Goal: Information Seeking & Learning: Learn about a topic

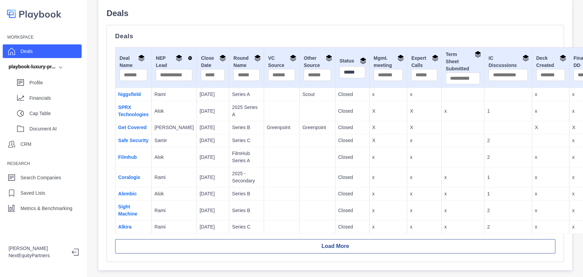
scroll to position [37, 0]
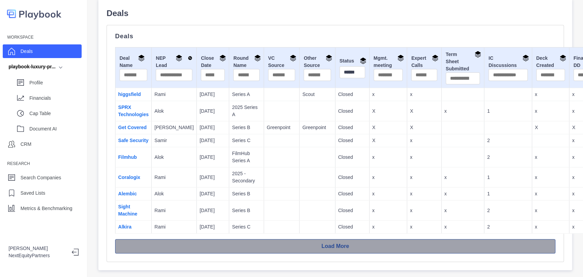
click at [215, 239] on button "Load More" at bounding box center [335, 246] width 440 height 14
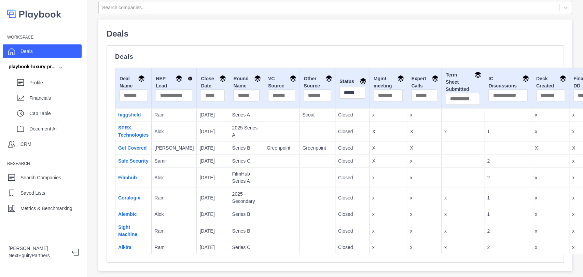
scroll to position [0, 0]
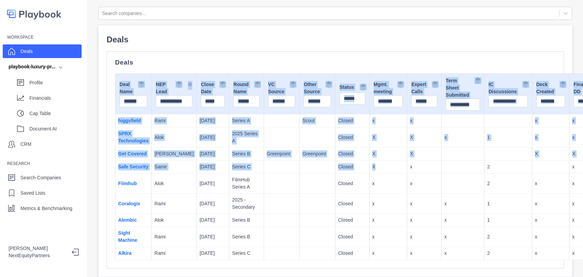
drag, startPoint x: 191, startPoint y: 54, endPoint x: 351, endPoint y: 165, distance: 195.4
click at [351, 165] on div "Deals Deal Name NEP Lead Close Date Round Name VC Source Other Source Status **…" at bounding box center [335, 159] width 457 height 217
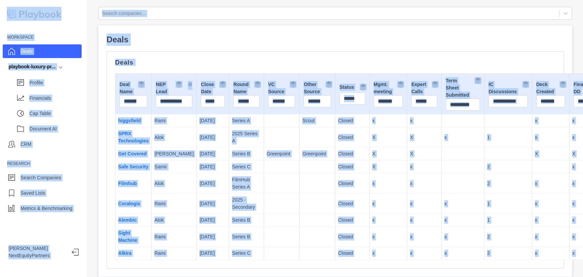
click at [369, 178] on td "x" at bounding box center [388, 184] width 38 height 20
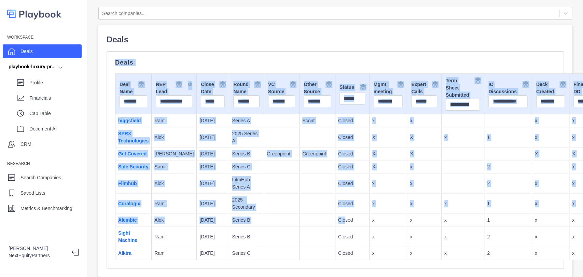
drag, startPoint x: 167, startPoint y: 45, endPoint x: 323, endPoint y: 220, distance: 234.7
click at [323, 220] on div "Deals Deals Deal Name NEP Lead Close Date Round Name VC Source Other Source Sta…" at bounding box center [335, 150] width 457 height 235
click at [338, 220] on p "Closed" at bounding box center [352, 220] width 28 height 7
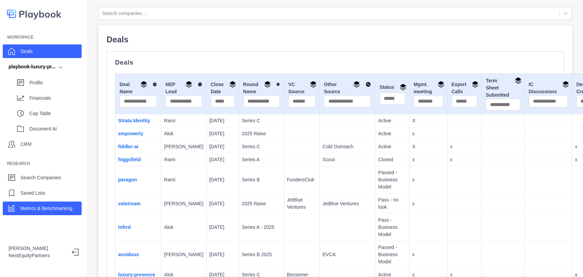
click at [69, 211] on p "Metrics & Benchmarking" at bounding box center [46, 208] width 52 height 7
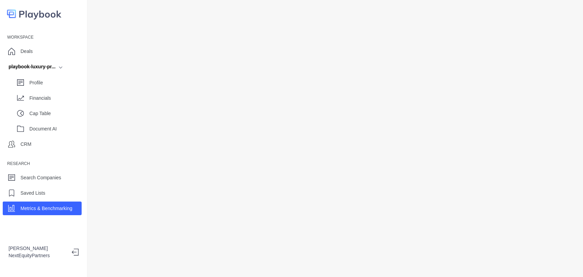
click at [64, 105] on div "Profile Financials Cap Table Document AI" at bounding box center [42, 104] width 79 height 62
click at [63, 102] on div "Financials" at bounding box center [55, 98] width 52 height 10
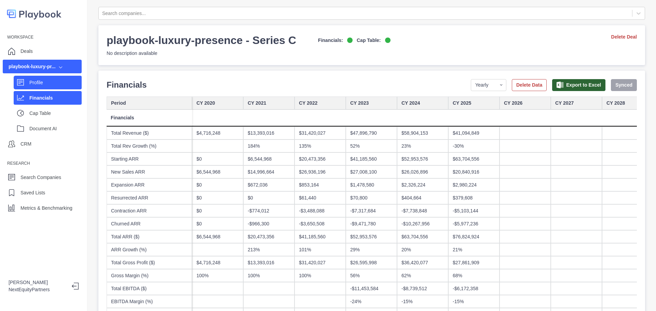
click at [55, 85] on p "Profile" at bounding box center [55, 82] width 52 height 7
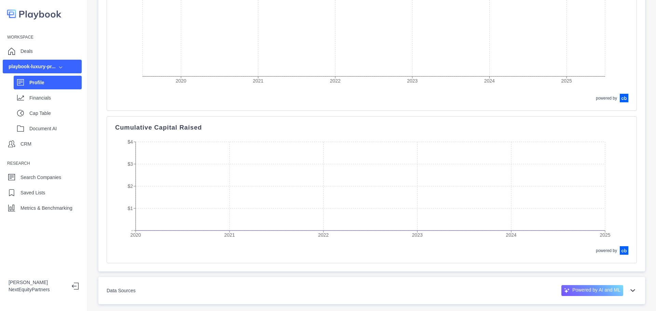
scroll to position [2433, 0]
drag, startPoint x: 560, startPoint y: 228, endPoint x: 525, endPoint y: 158, distance: 77.6
drag, startPoint x: 524, startPoint y: 200, endPoint x: 518, endPoint y: 184, distance: 17.0
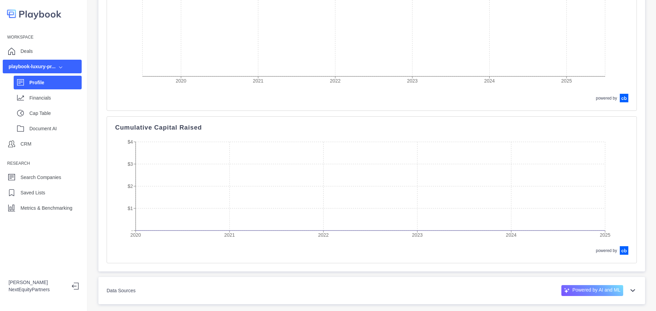
drag, startPoint x: 520, startPoint y: 194, endPoint x: 491, endPoint y: 50, distance: 146.9
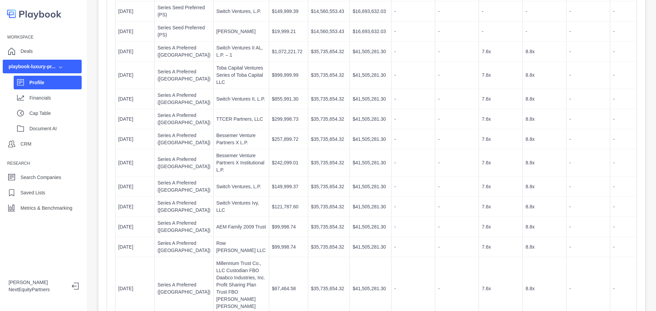
scroll to position [0, 0]
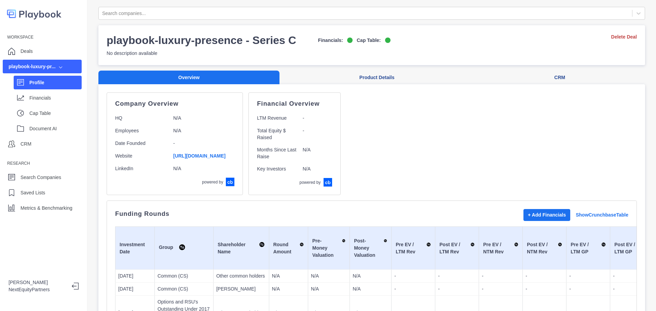
drag, startPoint x: 483, startPoint y: 185, endPoint x: 453, endPoint y: 34, distance: 154.0
click at [429, 118] on div "Company Overview HQ N/A Employees N/A Date Founded - Website [URL][DOMAIN_NAME]…" at bounding box center [372, 144] width 530 height 103
click at [42, 209] on p "Metrics & Benchmarking" at bounding box center [46, 208] width 52 height 7
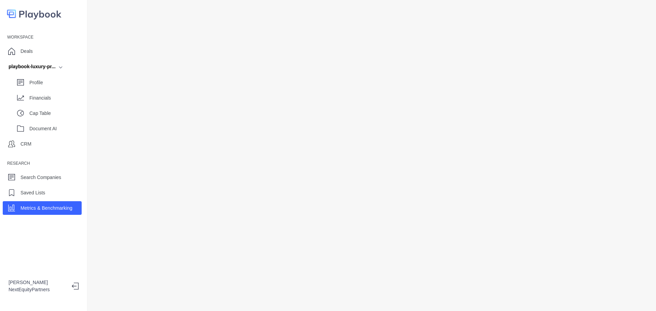
scroll to position [24, 0]
click at [583, 25] on div at bounding box center [371, 155] width 568 height 311
click at [583, 49] on div at bounding box center [371, 155] width 568 height 311
click at [39, 98] on p "Financials" at bounding box center [55, 98] width 52 height 7
